Goal: Information Seeking & Learning: Learn about a topic

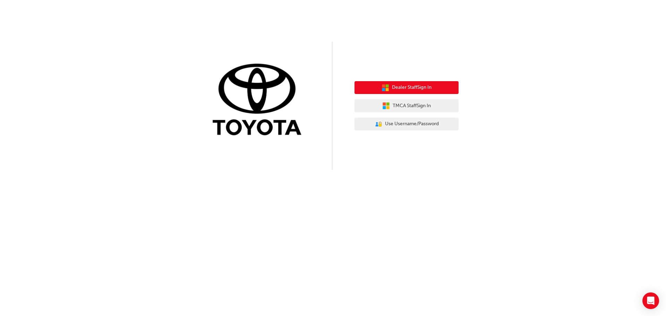
click at [384, 87] on icon "button" at bounding box center [383, 85] width 3 height 3
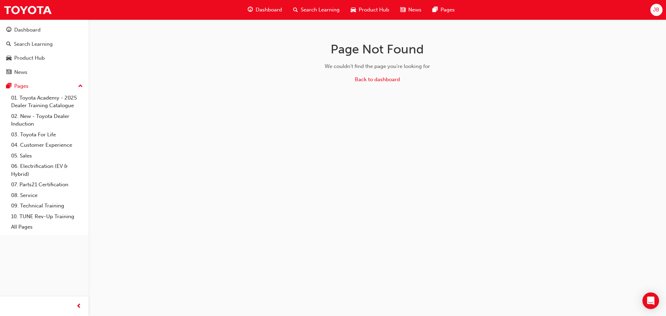
click at [315, 9] on span "Search Learning" at bounding box center [320, 10] width 39 height 8
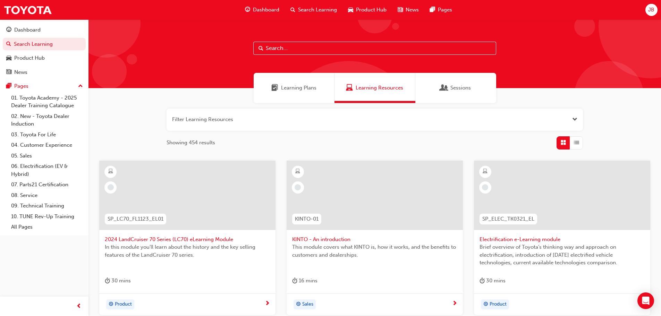
click at [214, 118] on button "button" at bounding box center [375, 120] width 416 height 22
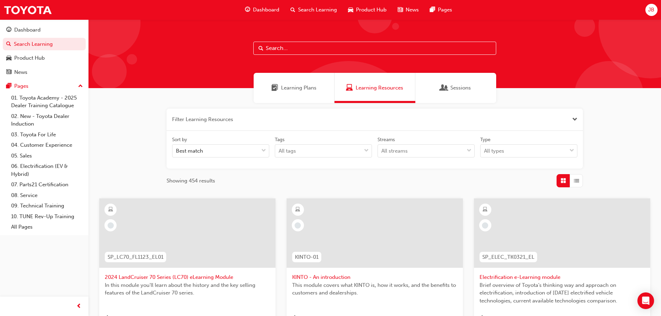
click at [280, 41] on div at bounding box center [374, 53] width 572 height 69
click at [280, 44] on input "text" at bounding box center [374, 48] width 243 height 13
type input "dt"
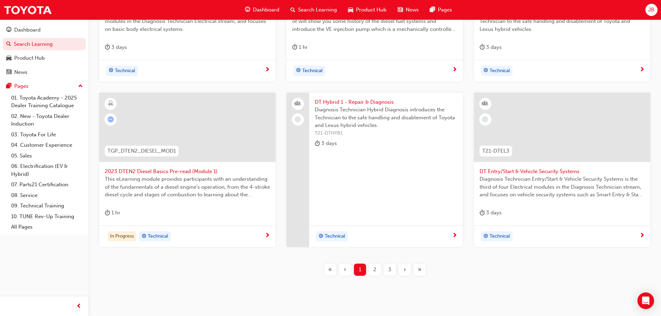
scroll to position [278, 0]
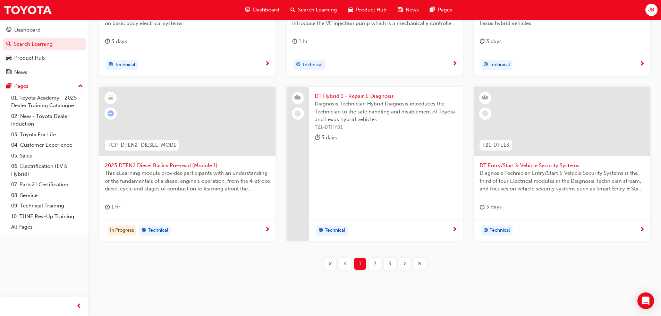
click at [267, 229] on span "next-icon" at bounding box center [267, 230] width 5 height 6
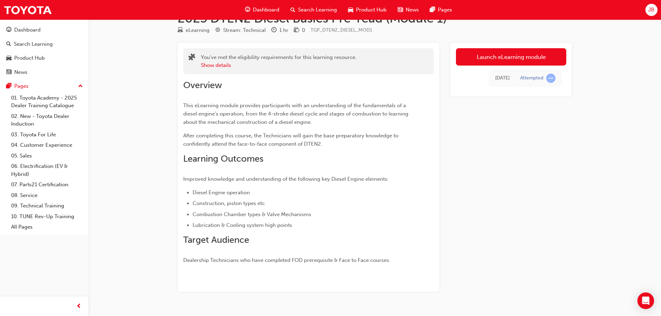
scroll to position [35, 0]
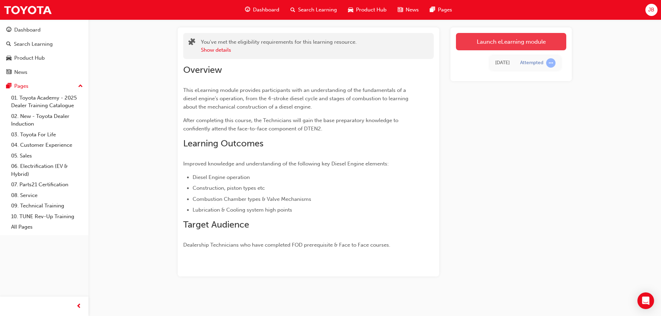
click at [494, 39] on link "Launch eLearning module" at bounding box center [511, 41] width 110 height 17
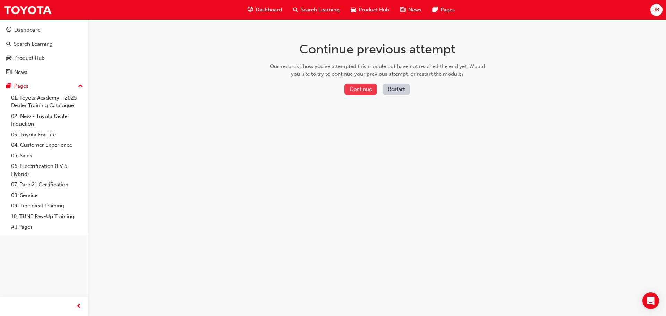
click at [370, 87] on button "Continue" at bounding box center [361, 89] width 33 height 11
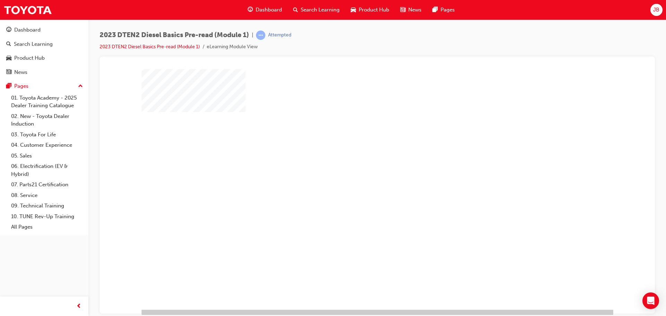
scroll to position [14, 0]
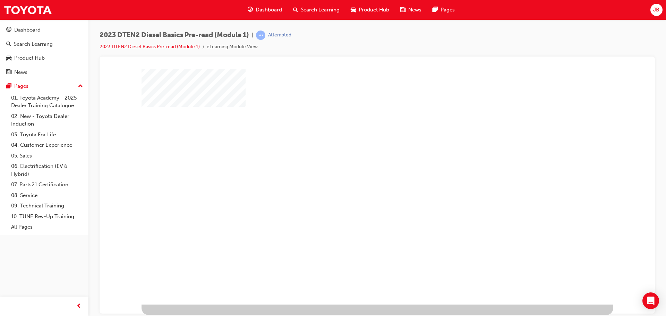
click at [357, 158] on div "play" at bounding box center [357, 158] width 0 height 0
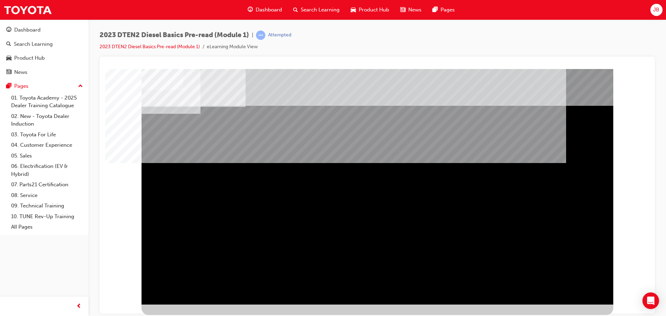
scroll to position [0, 0]
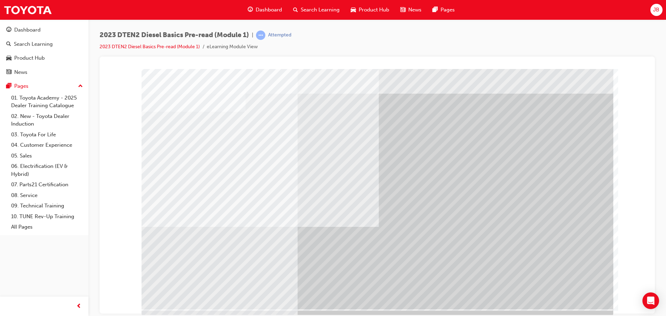
scroll to position [14, 0]
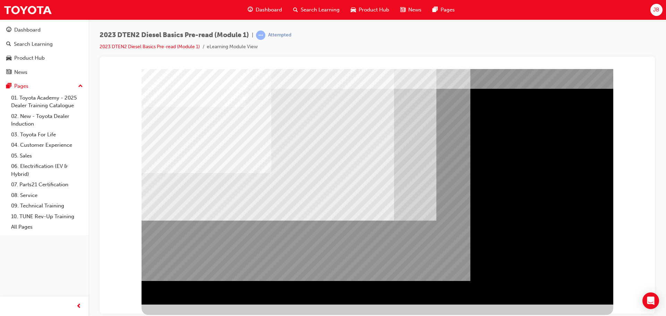
scroll to position [0, 0]
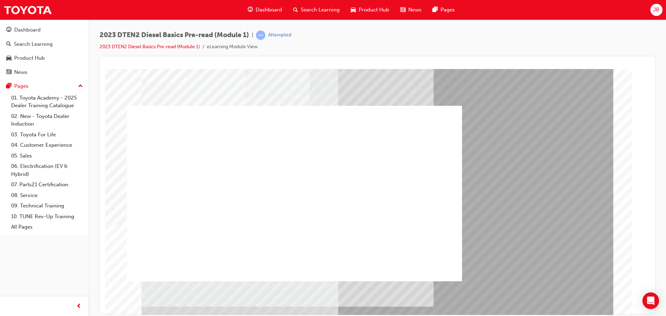
click at [297, 198] on div at bounding box center [294, 193] width 335 height 176
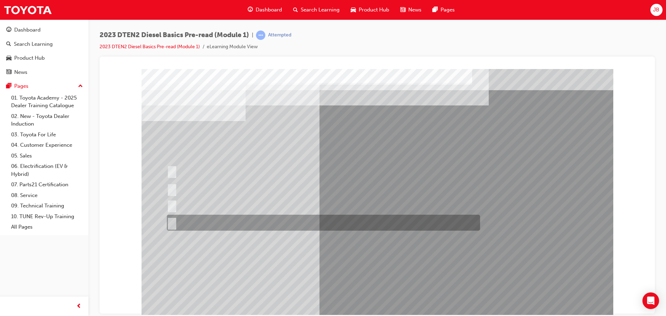
click at [208, 219] on div at bounding box center [321, 223] width 313 height 16
radio input "true"
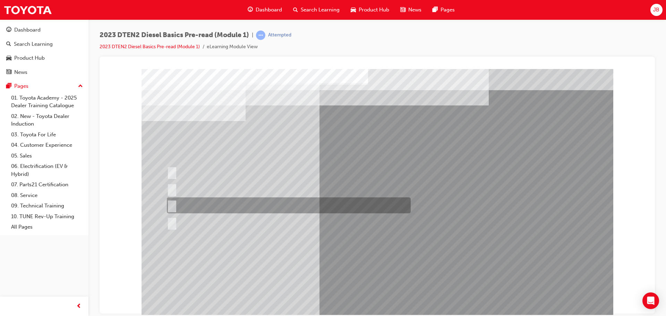
click at [171, 201] on div at bounding box center [287, 205] width 244 height 16
radio input "true"
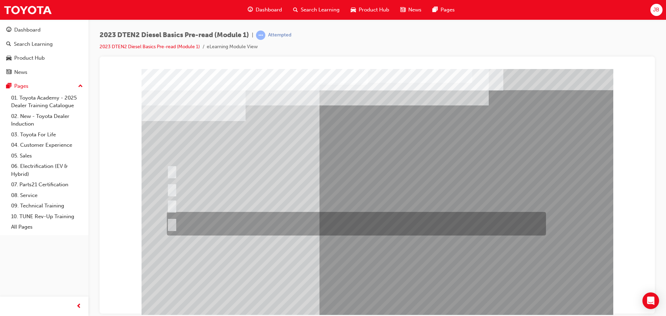
click at [278, 229] on div at bounding box center [354, 224] width 379 height 24
radio input "true"
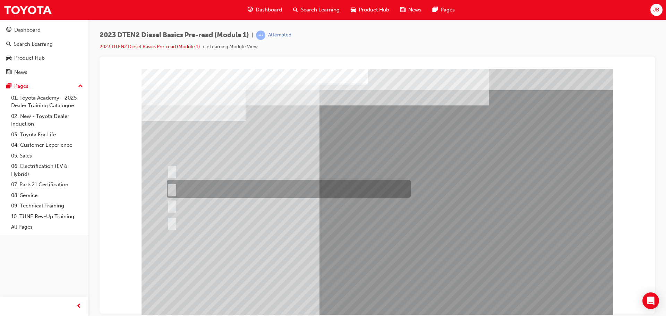
click at [254, 192] on div at bounding box center [287, 189] width 244 height 18
radio input "true"
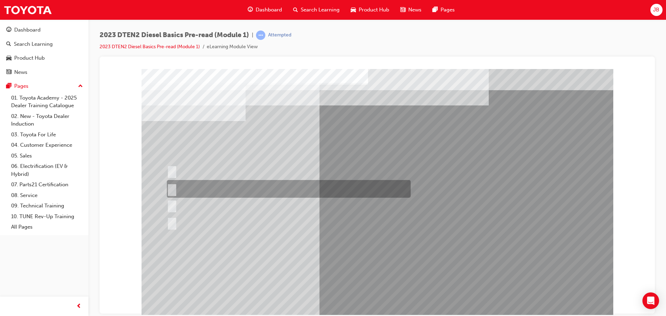
click at [173, 187] on input "After the intake air is compressed." at bounding box center [171, 189] width 8 height 8
radio input "true"
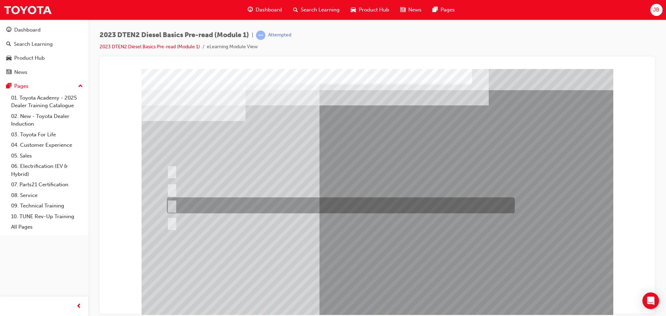
click at [168, 204] on input "Heat the compressed intake air electrically to aid in combustion." at bounding box center [171, 206] width 8 height 8
radio input "true"
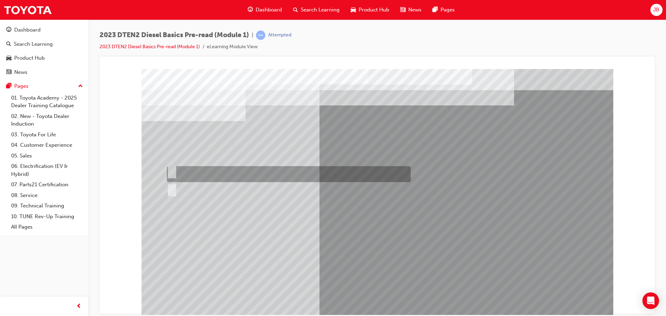
click at [175, 170] on div at bounding box center [287, 174] width 244 height 16
radio input "true"
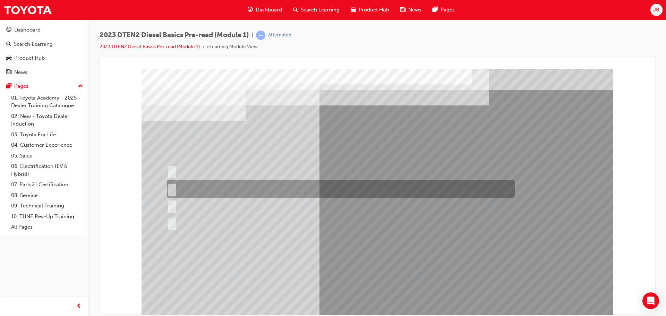
click at [173, 189] on input "Black, Incomplete combustion of fuel" at bounding box center [171, 189] width 8 height 8
radio input "true"
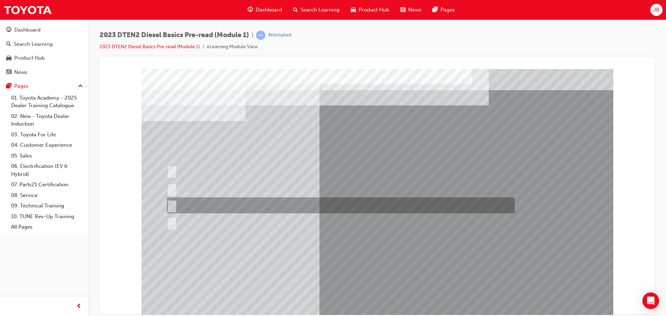
click at [169, 203] on input "Spring Leaf" at bounding box center [171, 206] width 8 height 8
checkbox input "true"
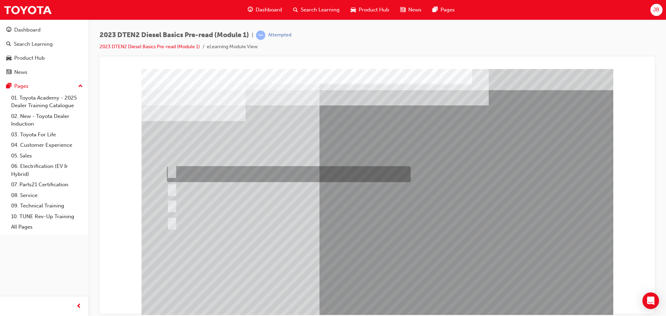
click at [173, 172] on input "Trapezoidal" at bounding box center [171, 171] width 8 height 8
click at [171, 172] on input "Trapezoidal" at bounding box center [171, 171] width 8 height 8
checkbox input "false"
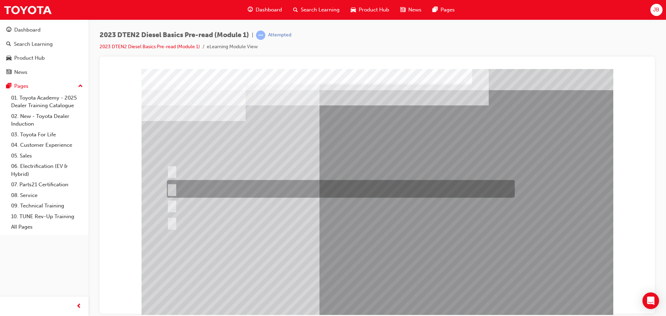
click at [170, 187] on input "Toroidal" at bounding box center [171, 189] width 8 height 8
checkbox input "true"
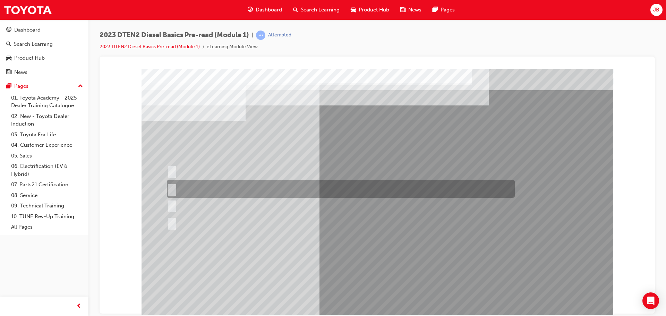
click at [171, 186] on input "The tapered top surface aids in preventing the piston ring from sticking" at bounding box center [171, 189] width 8 height 8
radio input "true"
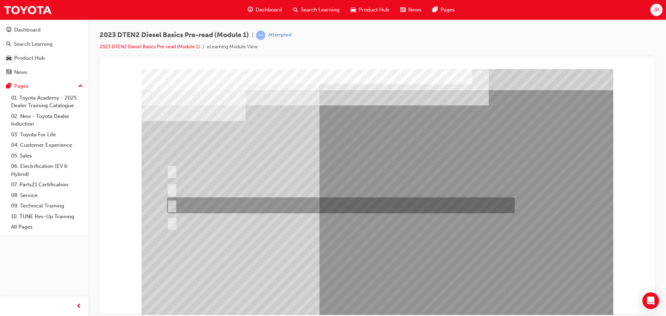
click at [172, 203] on input "The tapered top surface acts as an oil scraper" at bounding box center [171, 206] width 8 height 8
radio input "true"
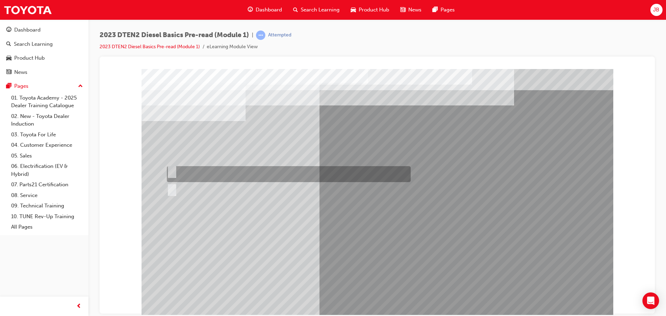
drag, startPoint x: 174, startPoint y: 170, endPoint x: 185, endPoint y: 184, distance: 17.3
click at [174, 170] on input "True" at bounding box center [171, 171] width 8 height 8
radio input "true"
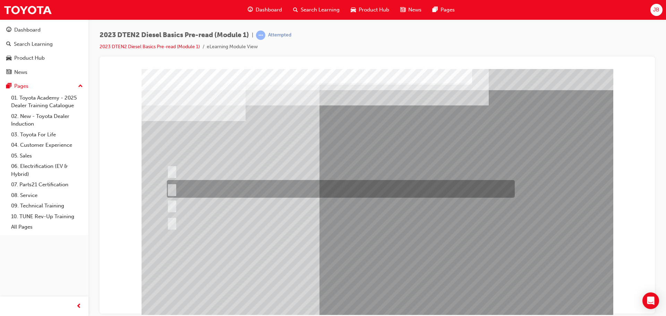
click at [171, 189] on input "Protrusion of the Piston" at bounding box center [171, 189] width 8 height 8
radio input "true"
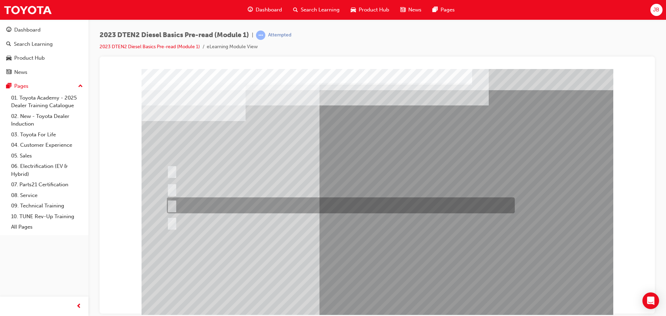
click at [172, 203] on input "Combustion temperature and pressures are high" at bounding box center [171, 206] width 8 height 8
radio input "true"
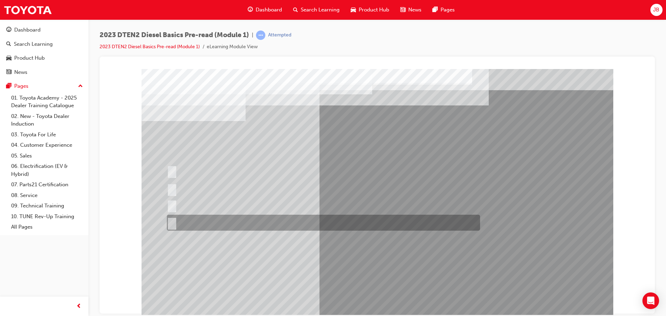
click at [167, 221] on input "White" at bounding box center [171, 223] width 8 height 8
radio input "true"
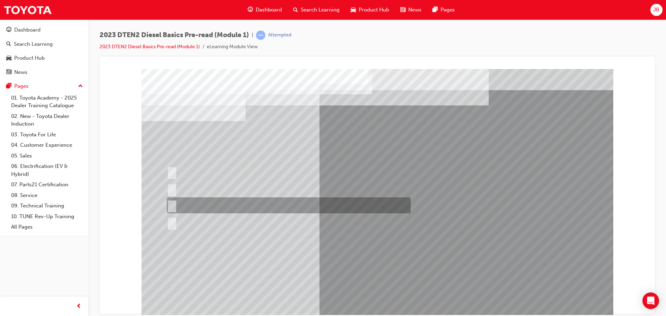
click at [170, 203] on input "Higher 14:1 to 23:1" at bounding box center [171, 206] width 8 height 8
radio input "true"
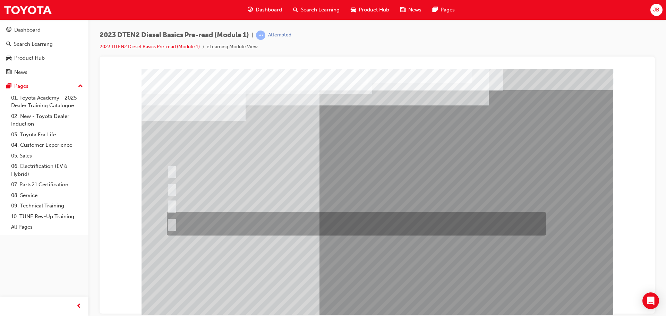
click at [169, 224] on input "Diesel fuel requires higher combustion temperatures and pressures to ignite, so…" at bounding box center [171, 224] width 8 height 8
radio input "true"
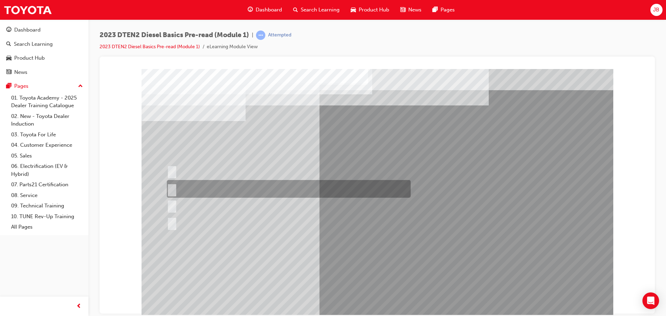
click at [236, 189] on div at bounding box center [287, 189] width 244 height 18
radio input "true"
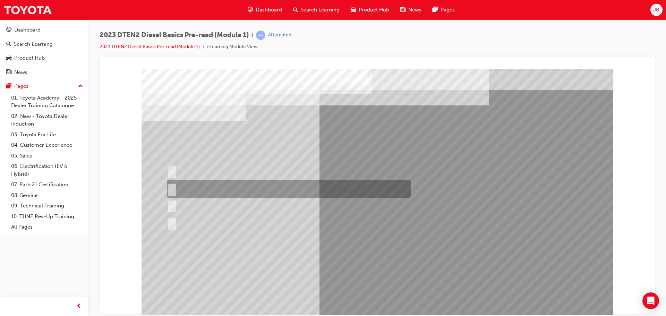
click at [173, 185] on div at bounding box center [287, 189] width 244 height 18
radio input "true"
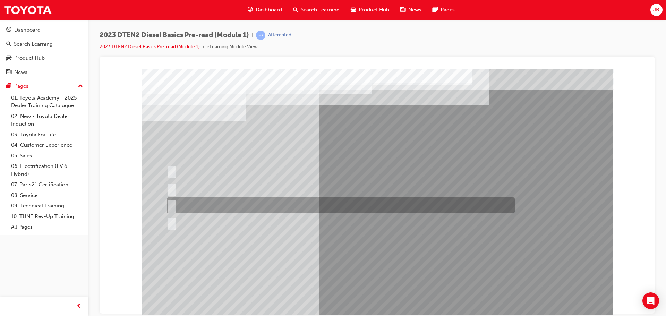
click at [170, 204] on input "Heat the compressed intake air electrically to aid in combustion." at bounding box center [171, 206] width 8 height 8
radio input "true"
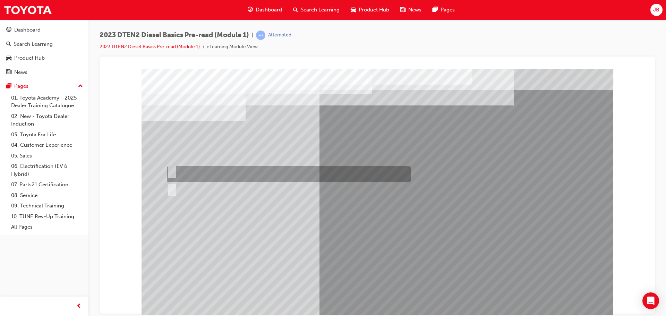
click at [212, 172] on div at bounding box center [287, 174] width 244 height 16
radio input "true"
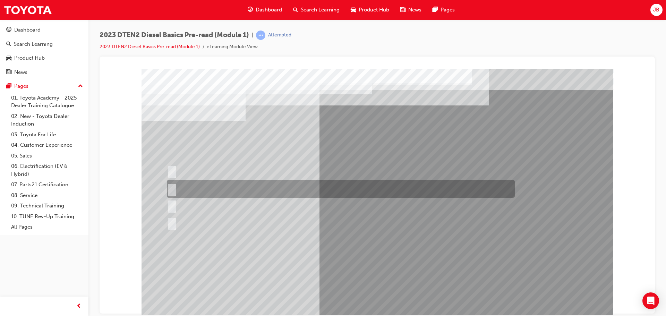
click at [211, 188] on div at bounding box center [339, 189] width 348 height 18
radio input "true"
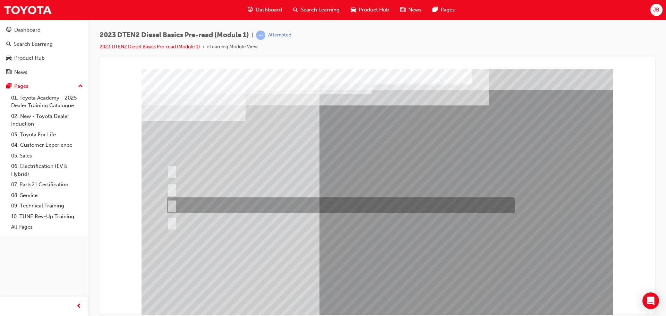
click at [214, 207] on div at bounding box center [339, 205] width 348 height 16
checkbox input "true"
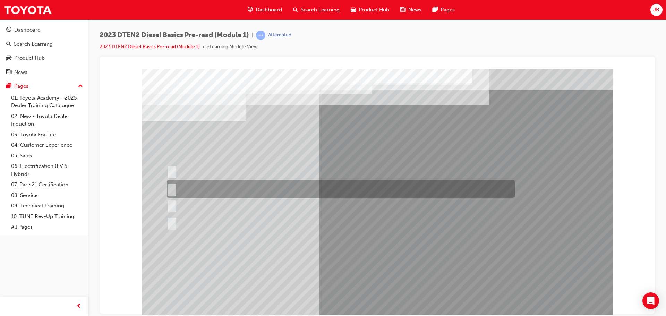
click at [207, 189] on div at bounding box center [339, 189] width 348 height 18
checkbox input "true"
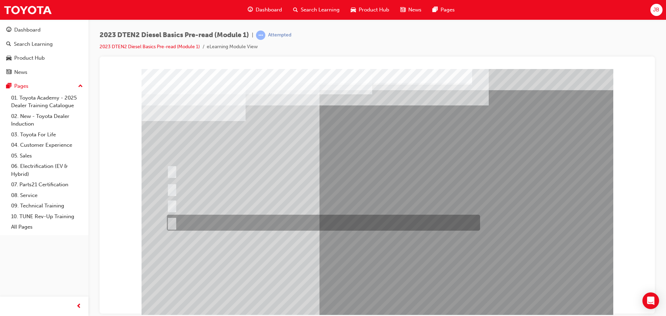
click at [172, 221] on input "None of these answers" at bounding box center [171, 223] width 8 height 8
radio input "true"
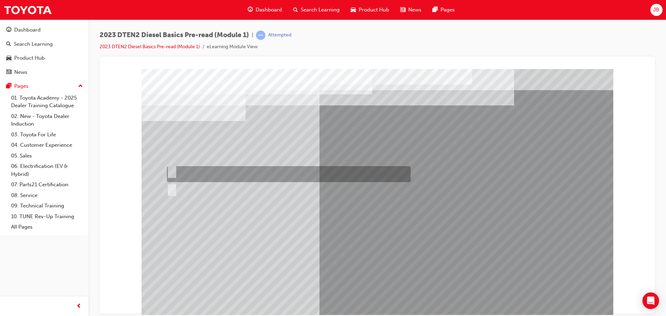
click at [170, 171] on input "True" at bounding box center [171, 171] width 8 height 8
radio input "true"
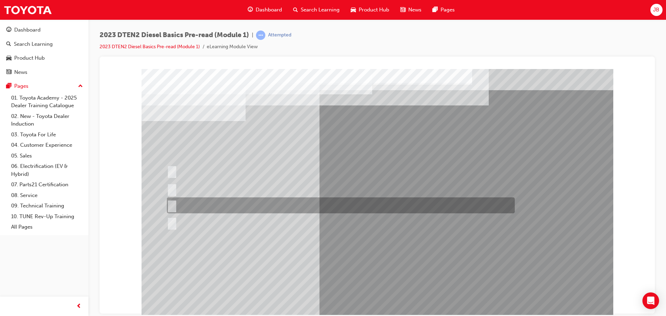
click at [234, 201] on div at bounding box center [339, 205] width 348 height 16
radio input "true"
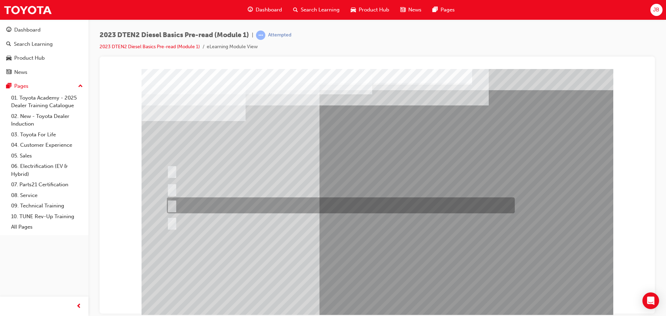
click at [218, 205] on div at bounding box center [339, 205] width 348 height 16
radio input "true"
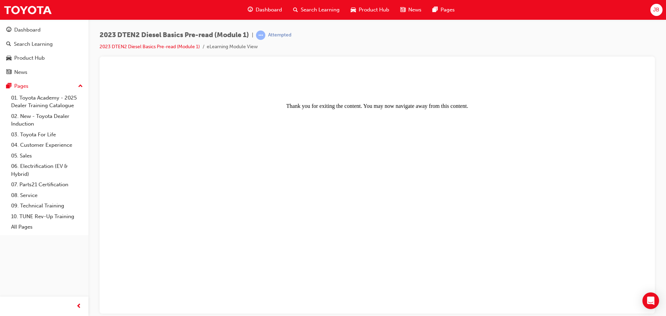
click at [312, 7] on span "Search Learning" at bounding box center [320, 10] width 39 height 8
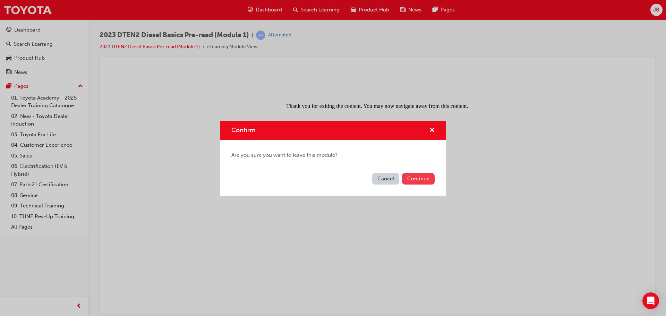
click at [422, 180] on button "Continue" at bounding box center [418, 178] width 33 height 11
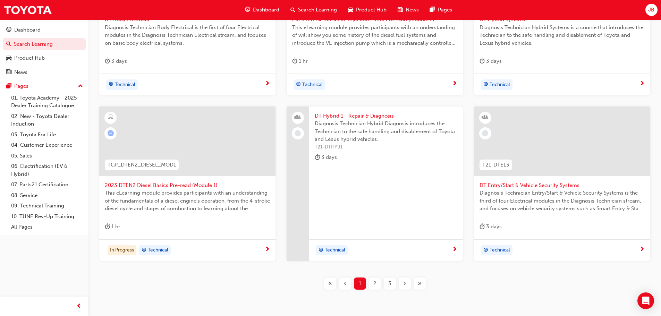
scroll to position [278, 0]
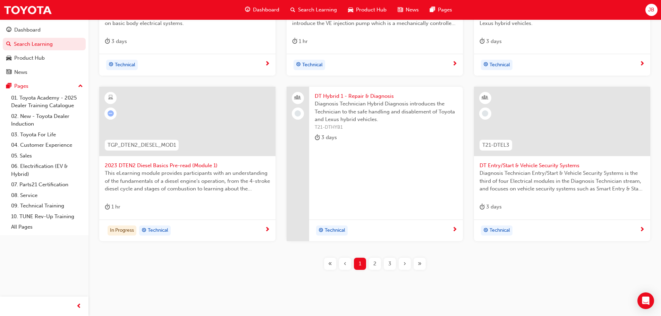
click at [175, 165] on span "2023 DTEN2 Diesel Basics Pre-read (Module 1)" at bounding box center [187, 166] width 165 height 8
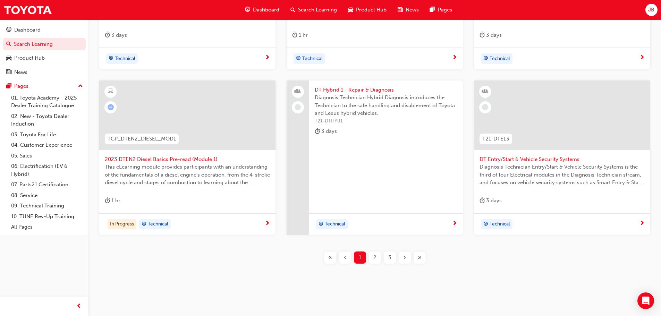
scroll to position [288, 0]
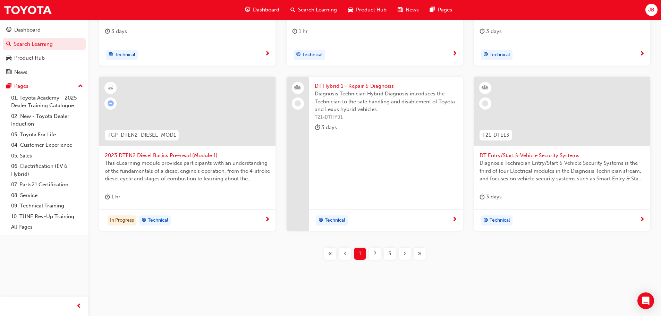
click at [267, 218] on span "next-icon" at bounding box center [267, 220] width 5 height 6
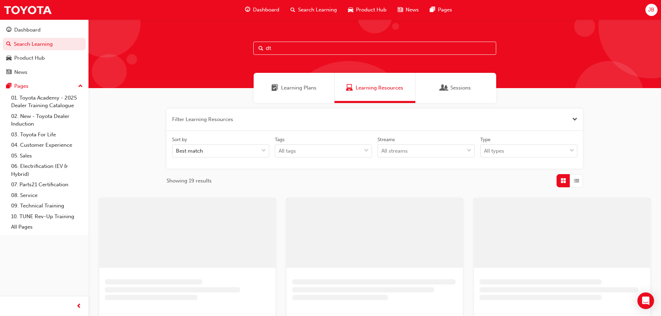
scroll to position [220, 0]
